Goal: Check status

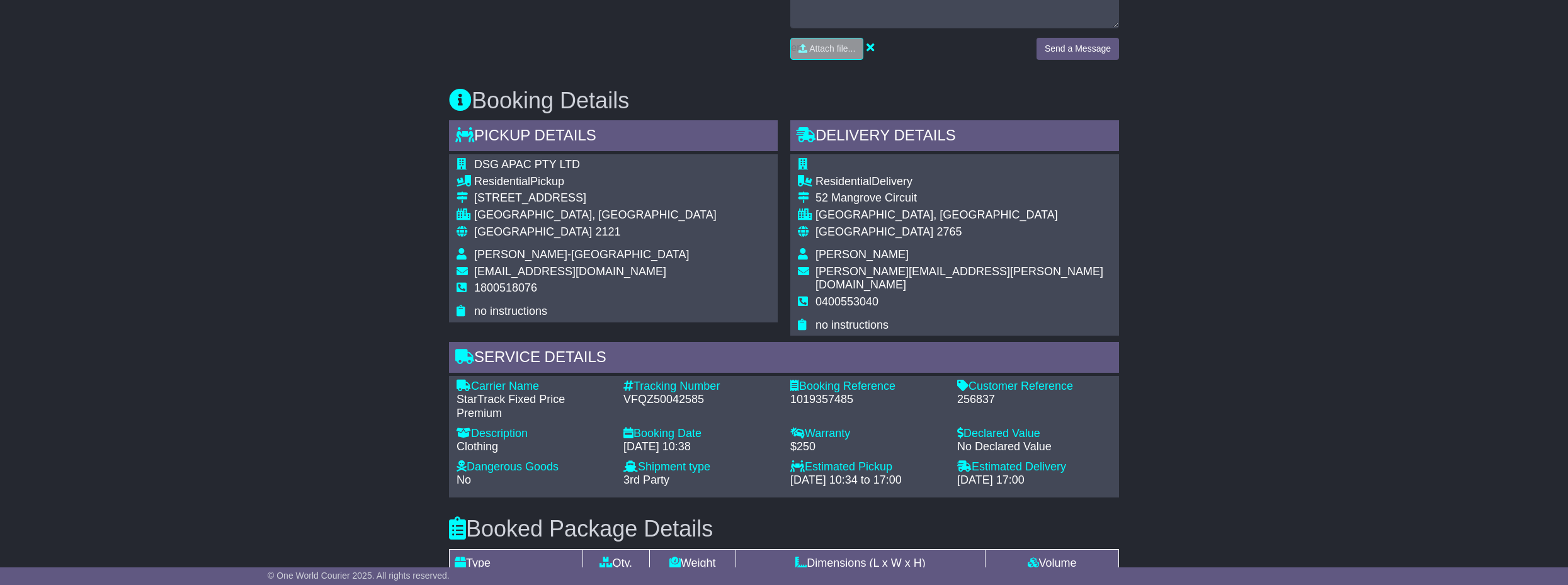
scroll to position [630, 0]
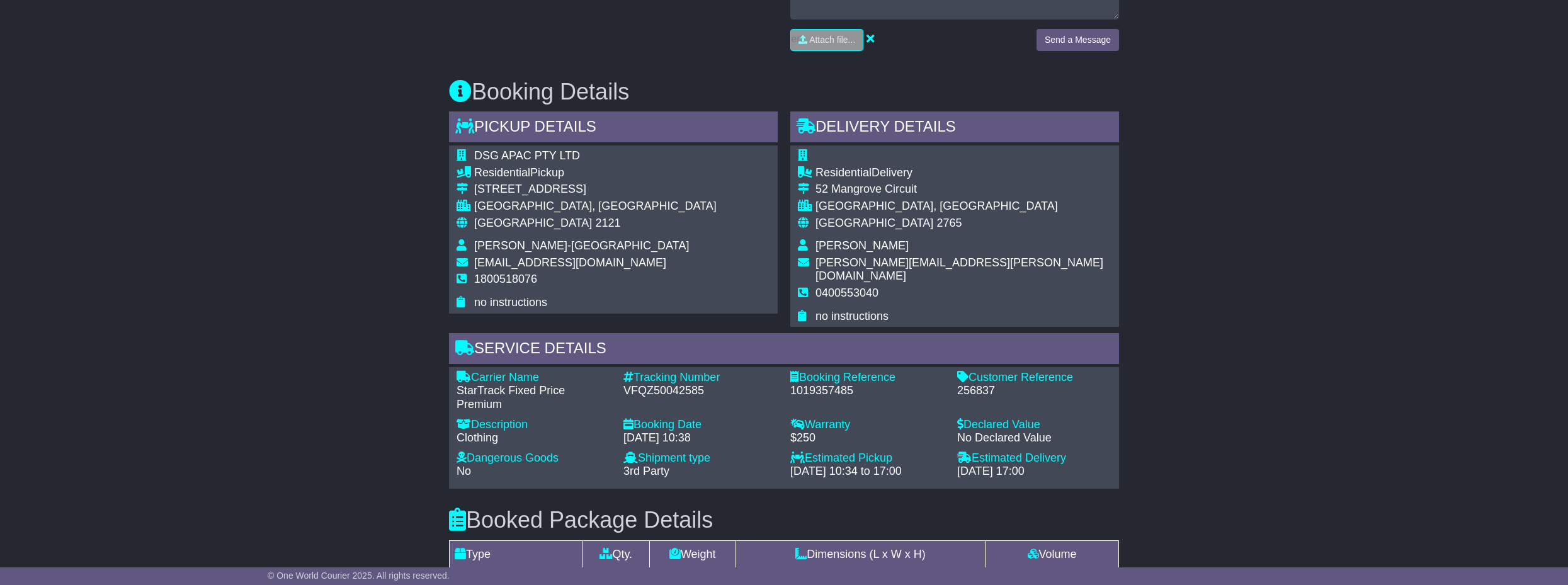
click at [977, 384] on div "256837" at bounding box center [1034, 391] width 154 height 14
copy div "256837"
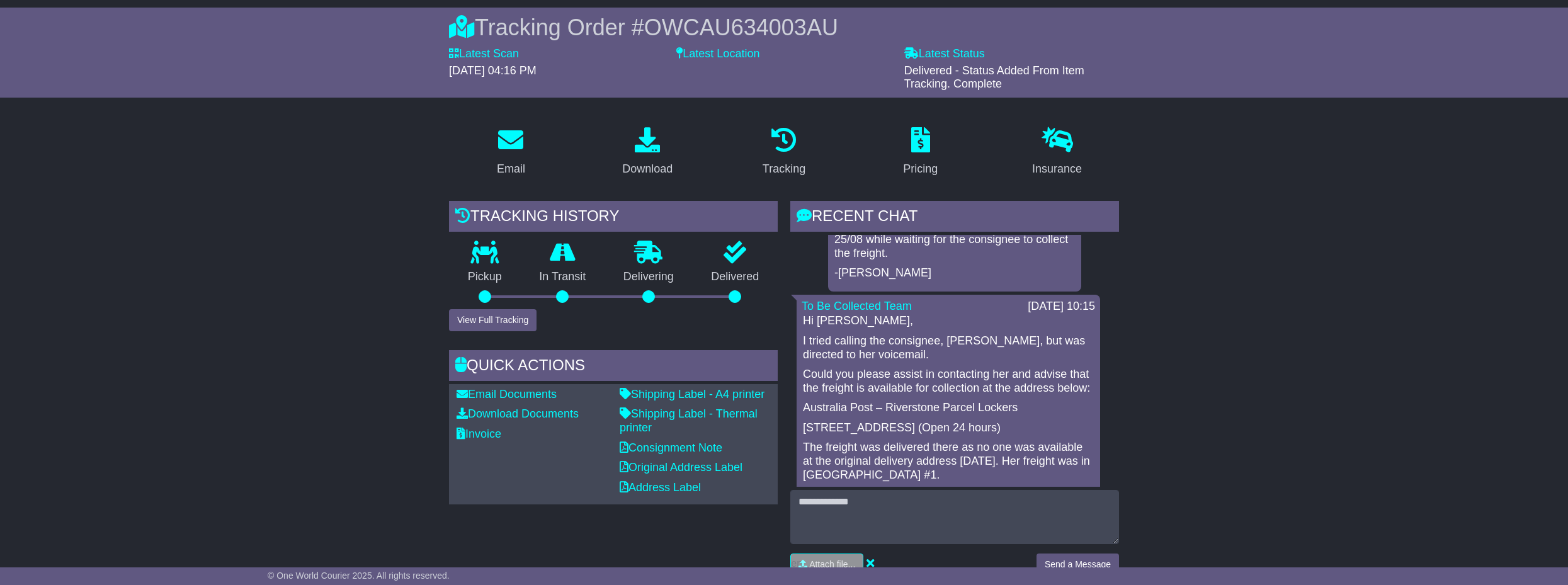
scroll to position [105, 0]
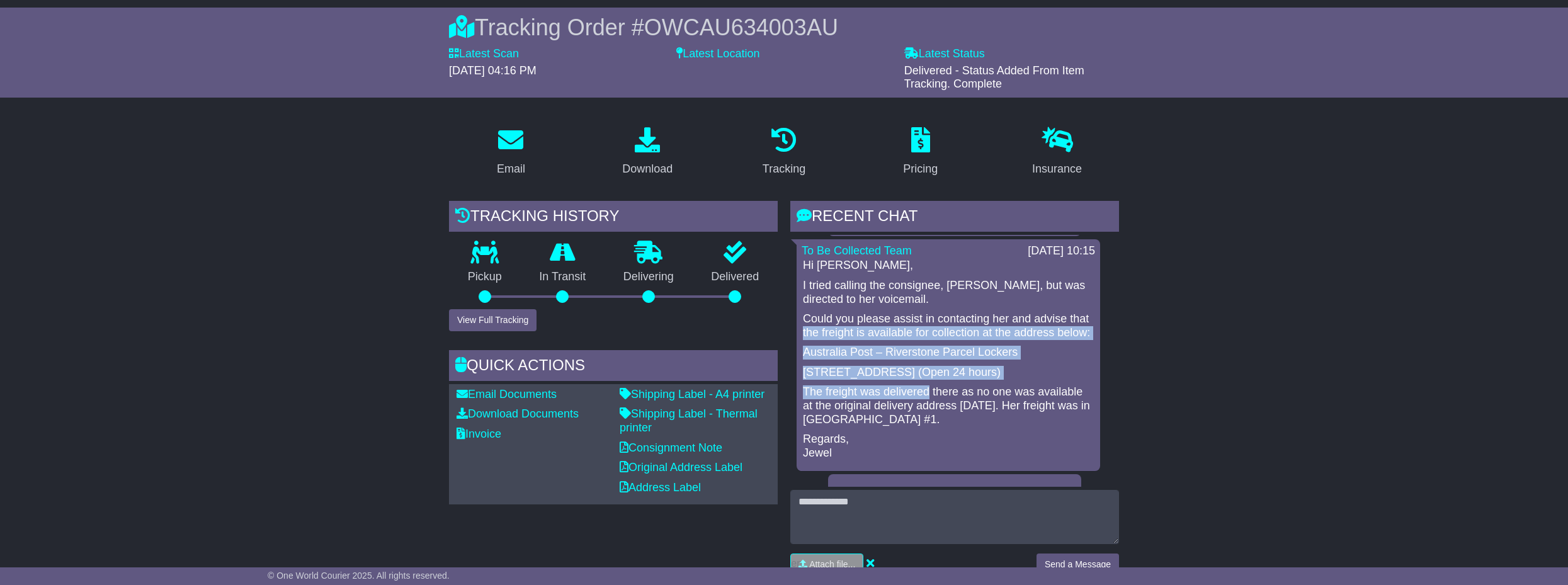
drag, startPoint x: 825, startPoint y: 331, endPoint x: 928, endPoint y: 426, distance: 140.1
click at [928, 426] on div "Hi [PERSON_NAME], I tried calling the consignee, [PERSON_NAME], but was directe…" at bounding box center [948, 359] width 293 height 201
drag, startPoint x: 928, startPoint y: 426, endPoint x: 865, endPoint y: 426, distance: 63.0
click at [865, 426] on p "The freight was delivered there as no one was available at the original deliver…" at bounding box center [948, 406] width 291 height 41
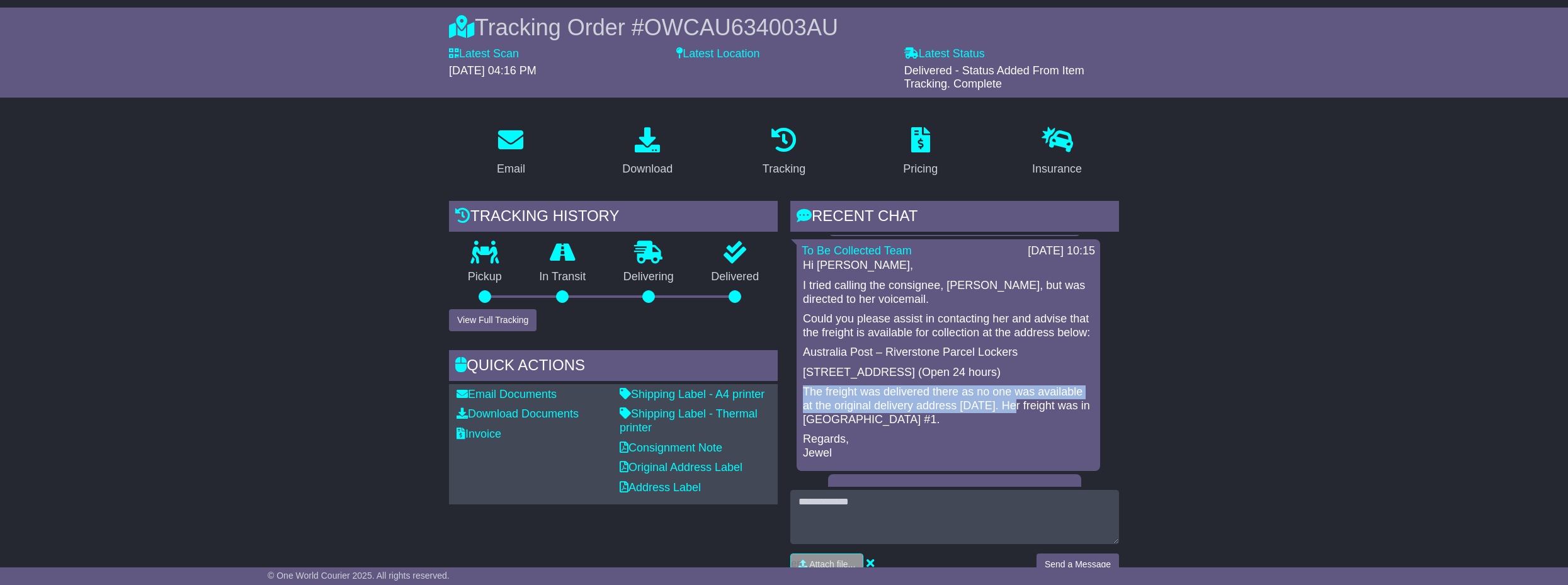
drag, startPoint x: 804, startPoint y: 417, endPoint x: 1010, endPoint y: 437, distance: 207.0
click at [1010, 426] on p "The freight was delivered there as no one was available at the original deliver…" at bounding box center [948, 406] width 291 height 41
copy p "The freight was delivered there as no one was available at the original deliver…"
click at [861, 320] on p "Could you please assist in contacting her and advise that the freight is availa…" at bounding box center [948, 326] width 291 height 27
drag, startPoint x: 825, startPoint y: 333, endPoint x: 1014, endPoint y: 402, distance: 201.2
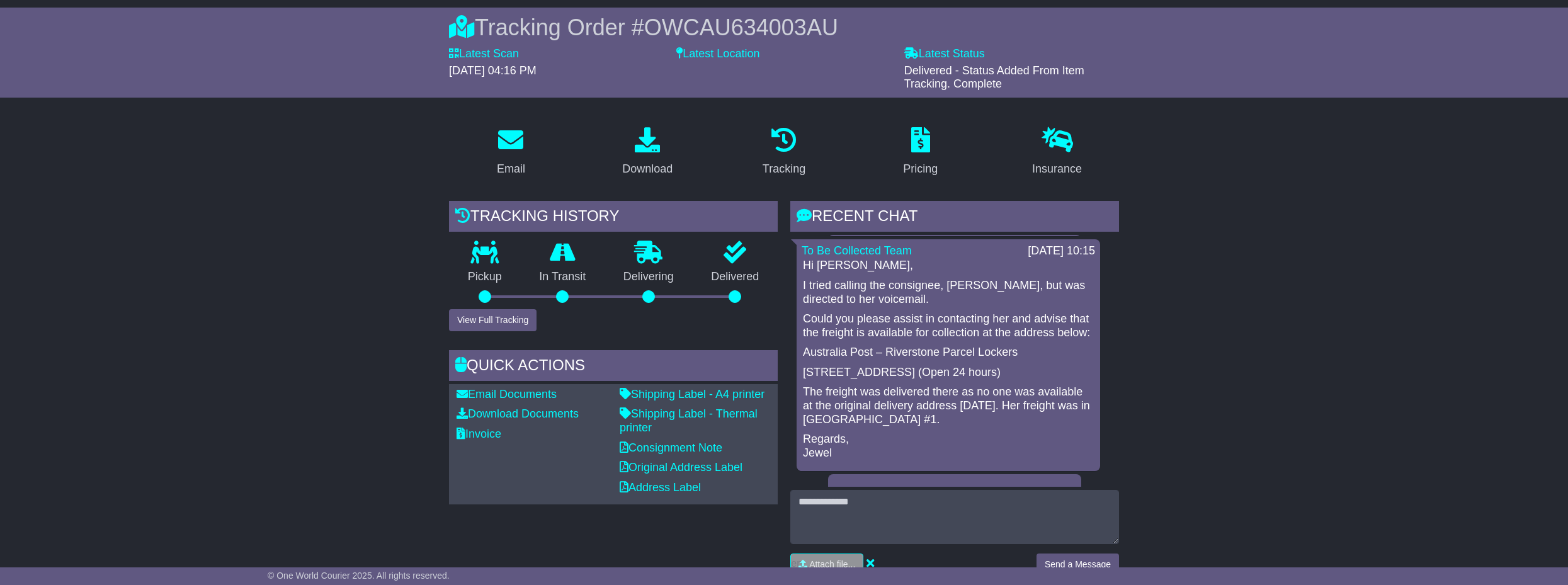
click at [1014, 402] on div "Hi [PERSON_NAME], I tried calling the consignee, [PERSON_NAME], but was directe…" at bounding box center [948, 359] width 293 height 201
copy div "the freight is available for collection at the address below: Australia Post – …"
click at [966, 426] on p "The freight was delivered there as no one was available at the original deliver…" at bounding box center [948, 406] width 291 height 41
drag, startPoint x: 1033, startPoint y: 434, endPoint x: 922, endPoint y: 446, distance: 111.6
click at [922, 426] on p "The freight was delivered there as no one was available at the original deliver…" at bounding box center [948, 406] width 291 height 41
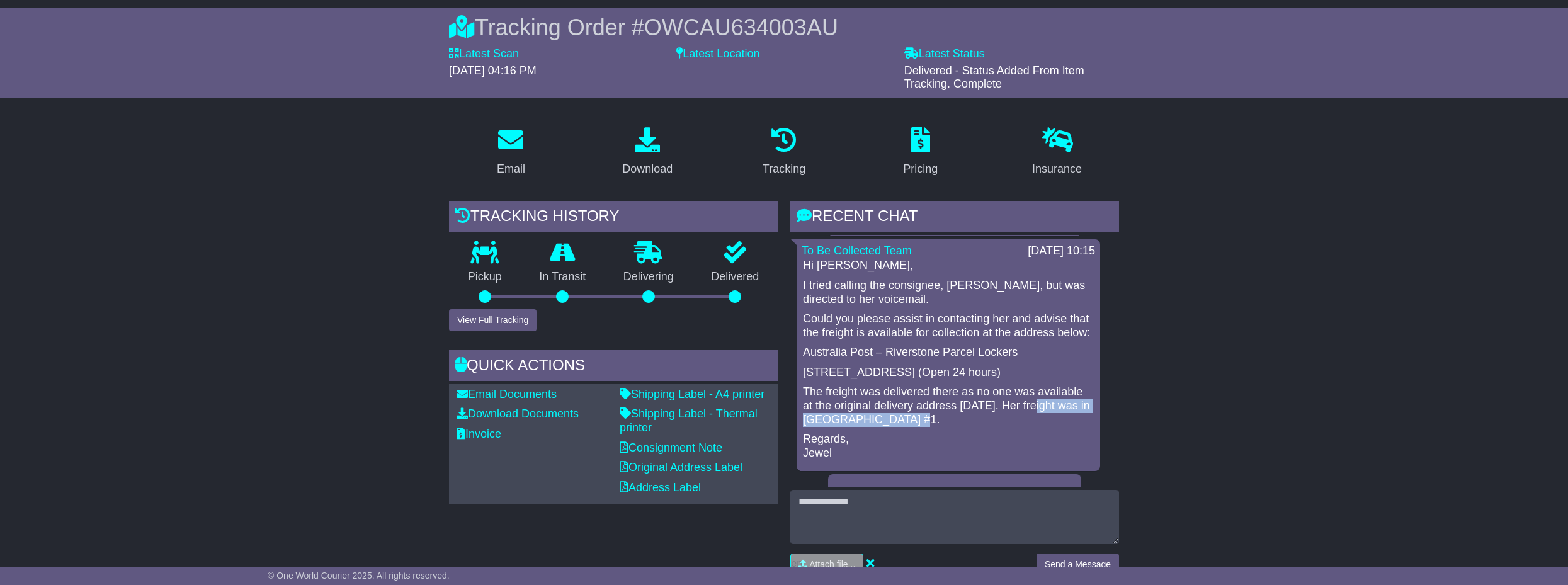
copy p "freight was in [GEOGRAPHIC_DATA] #1"
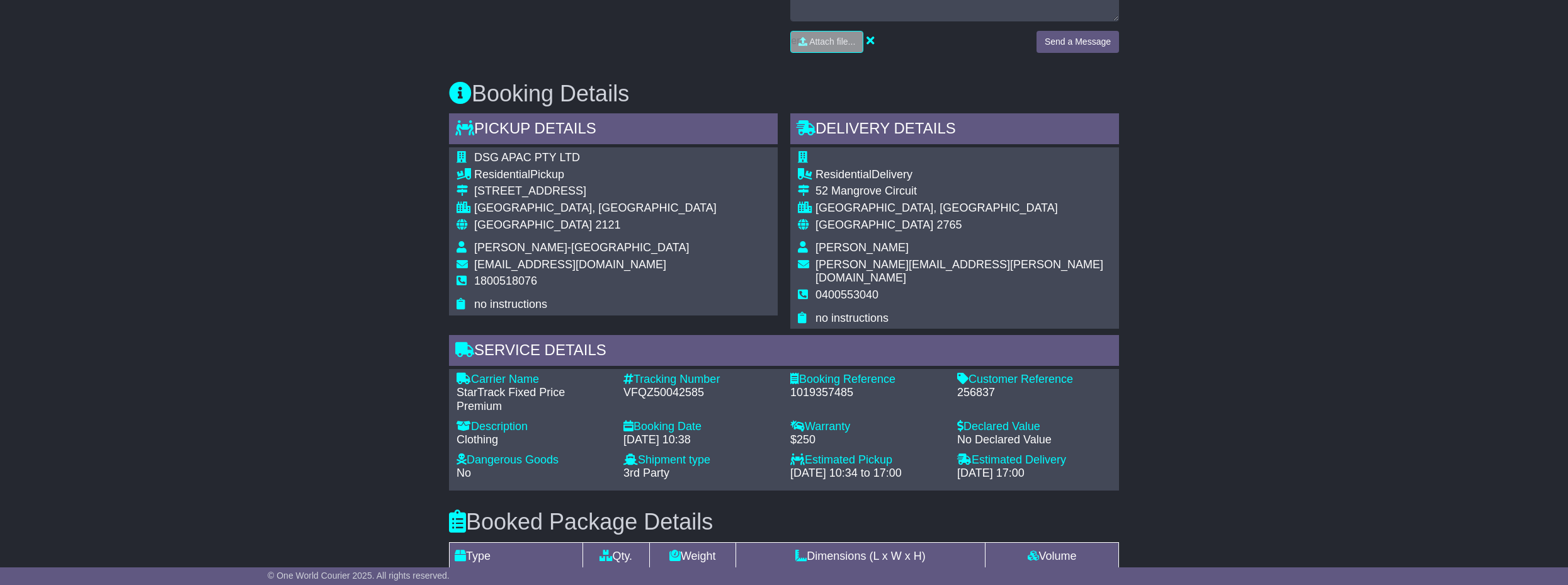
scroll to position [210, 0]
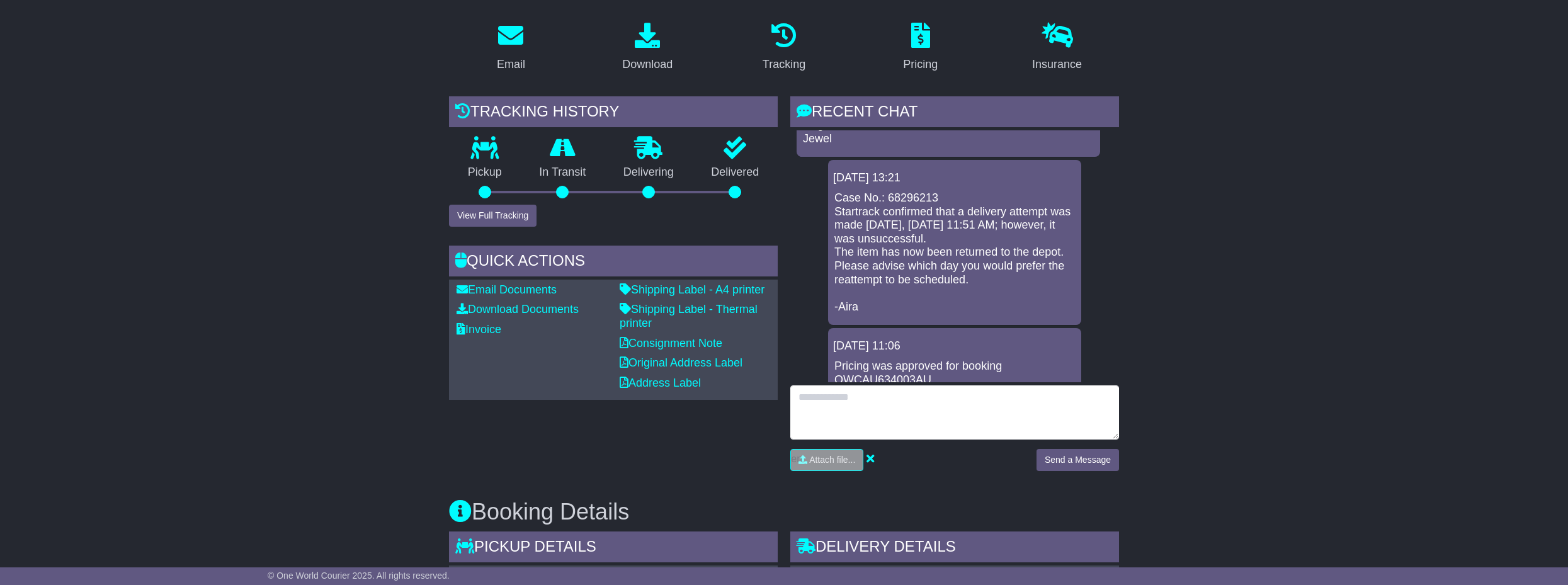
click at [915, 409] on textarea at bounding box center [954, 413] width 329 height 54
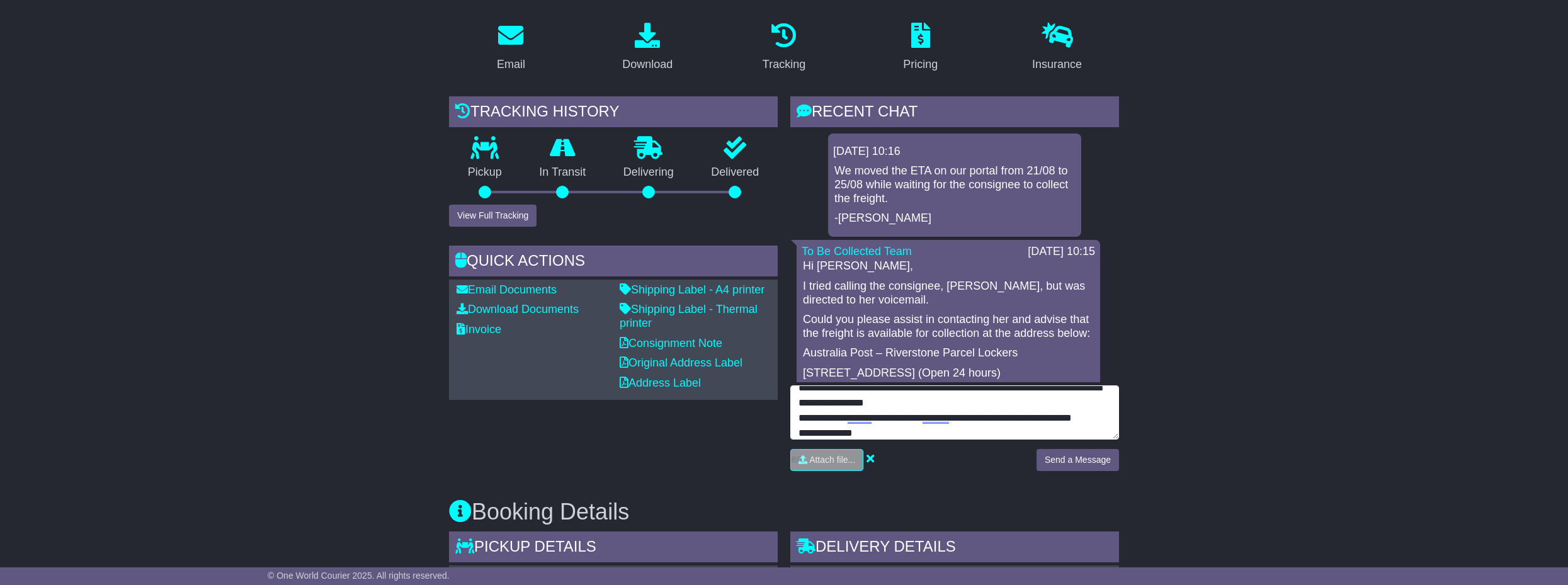
scroll to position [24, 0]
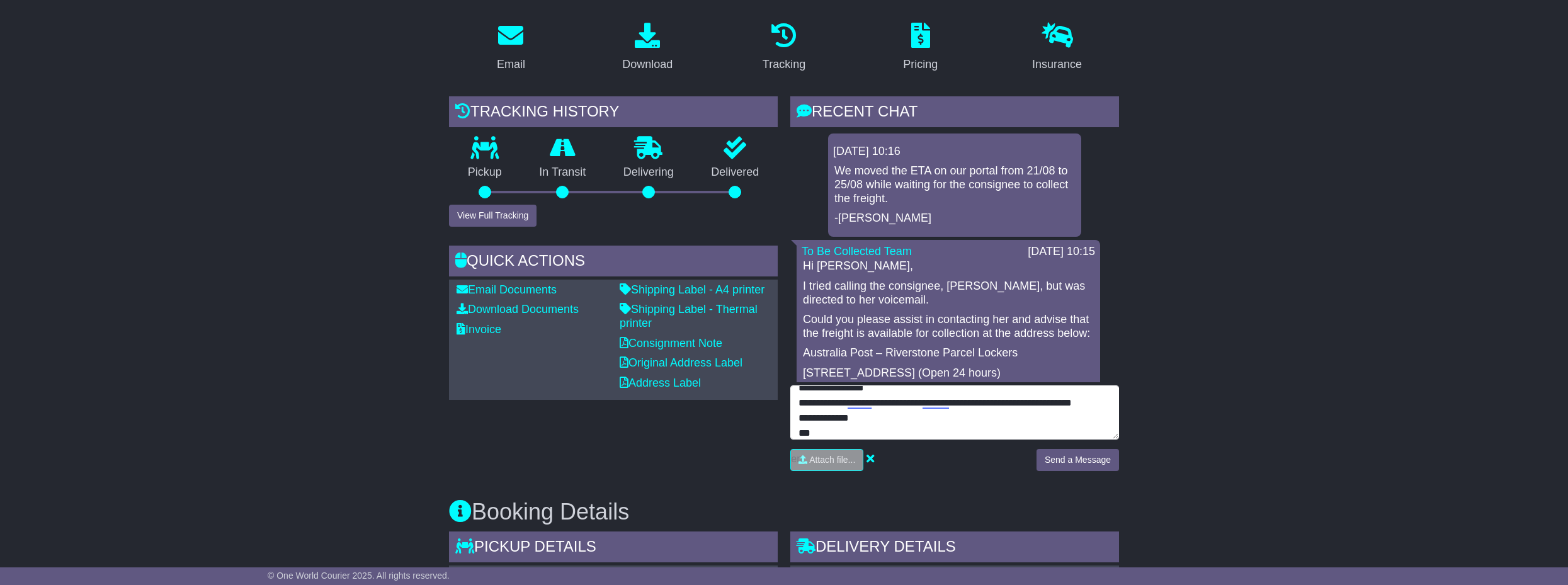
type textarea "**********"
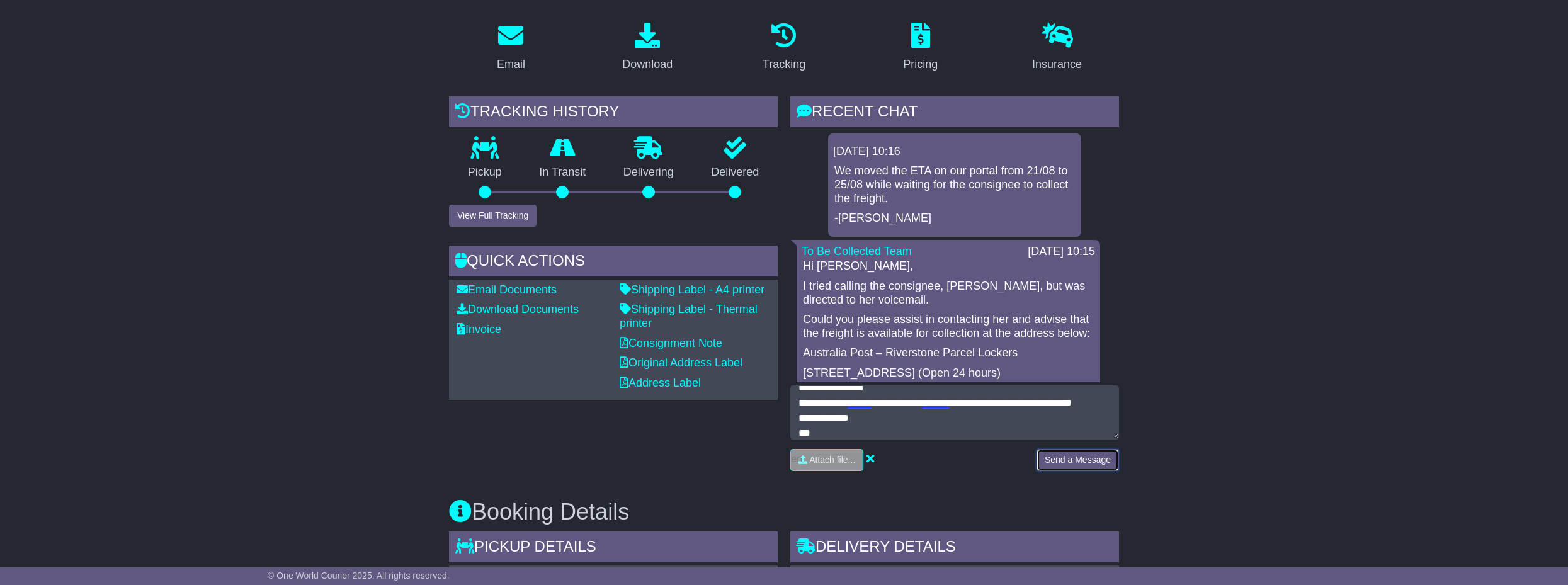
click at [1084, 461] on button "Send a Message" at bounding box center [1078, 459] width 83 height 22
